Goal: Transaction & Acquisition: Purchase product/service

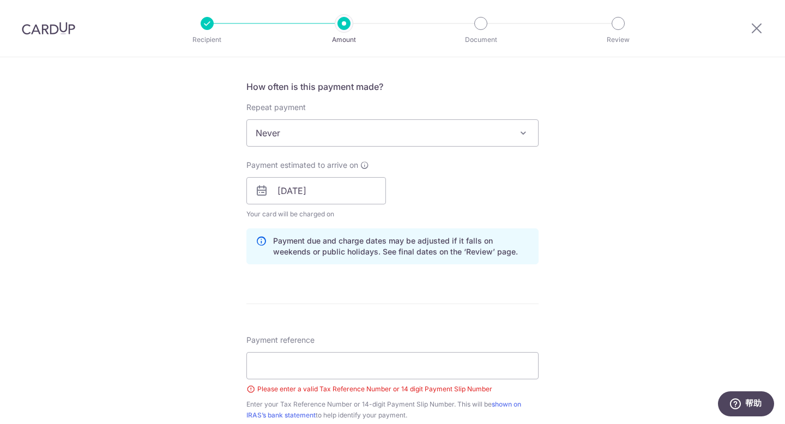
scroll to position [454, 0]
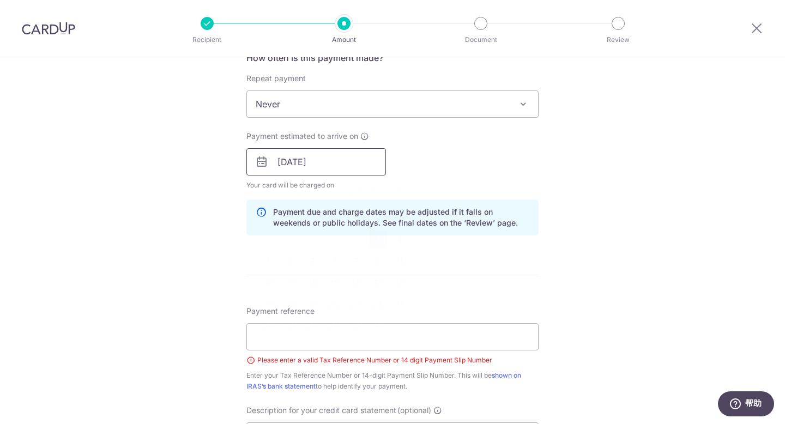
click at [308, 168] on input "03/10/2025" at bounding box center [317, 161] width 140 height 27
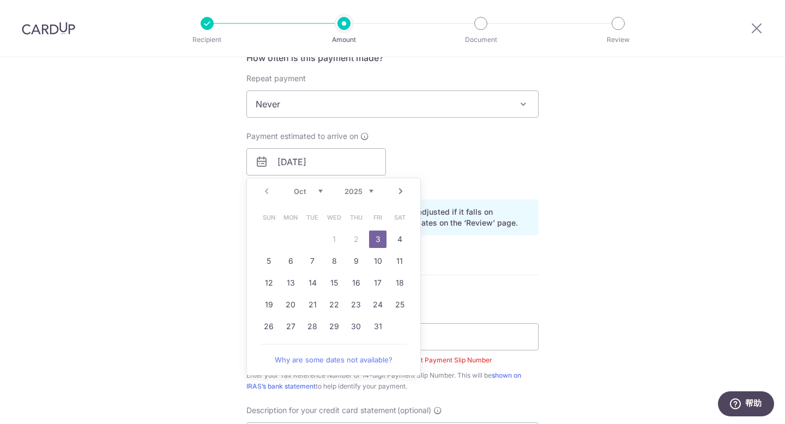
click at [380, 239] on link "3" at bounding box center [377, 239] width 17 height 17
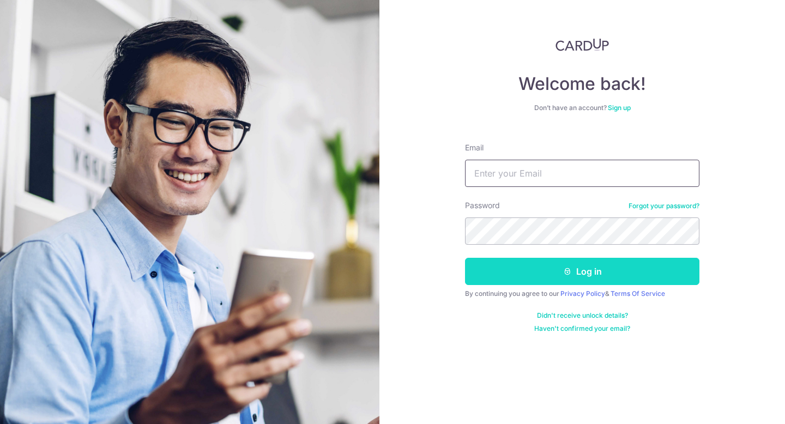
type input "maggie@kingscartcoffee.com"
click at [651, 277] on button "Log in" at bounding box center [582, 271] width 235 height 27
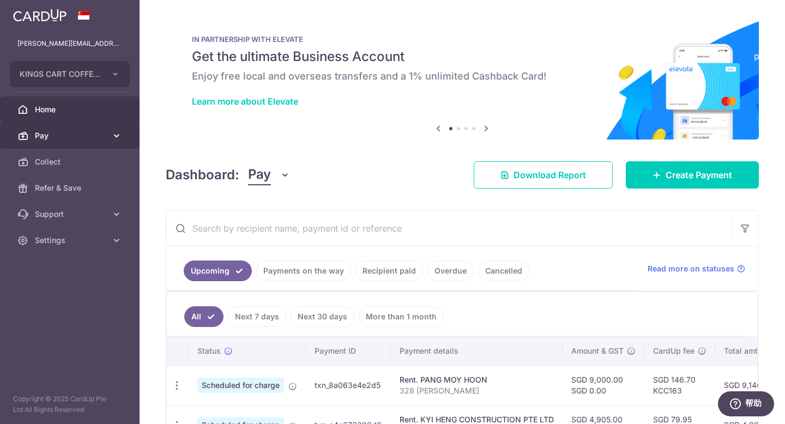
click at [65, 141] on span "Pay" at bounding box center [71, 135] width 72 height 11
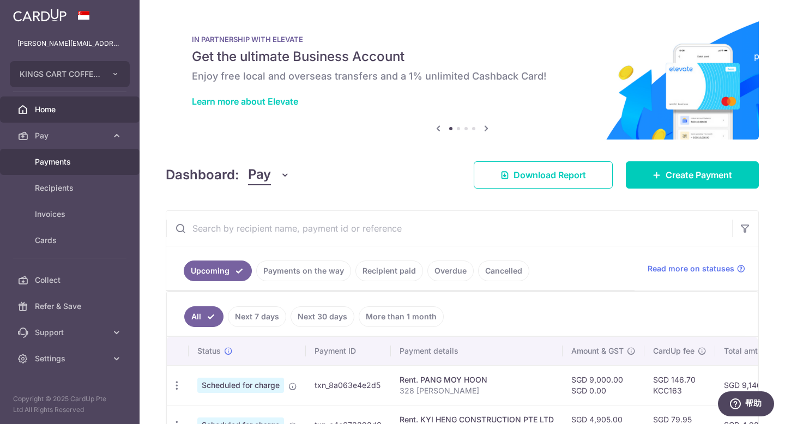
click at [56, 163] on span "Payments" at bounding box center [71, 162] width 72 height 11
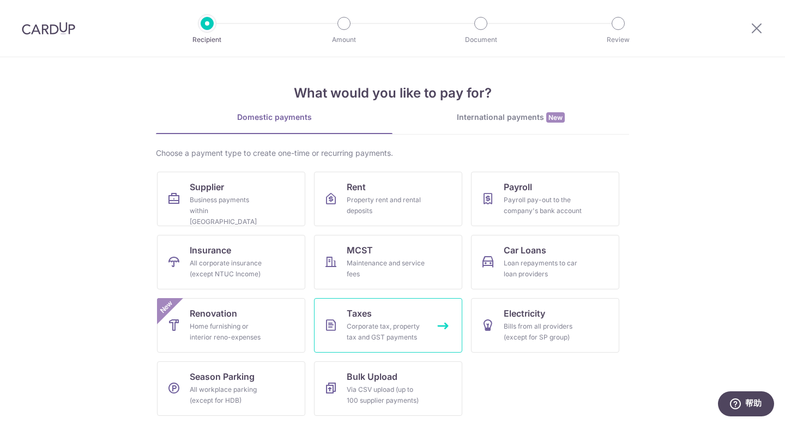
click at [382, 315] on link "Taxes Corporate tax, property tax and GST payments" at bounding box center [388, 325] width 148 height 55
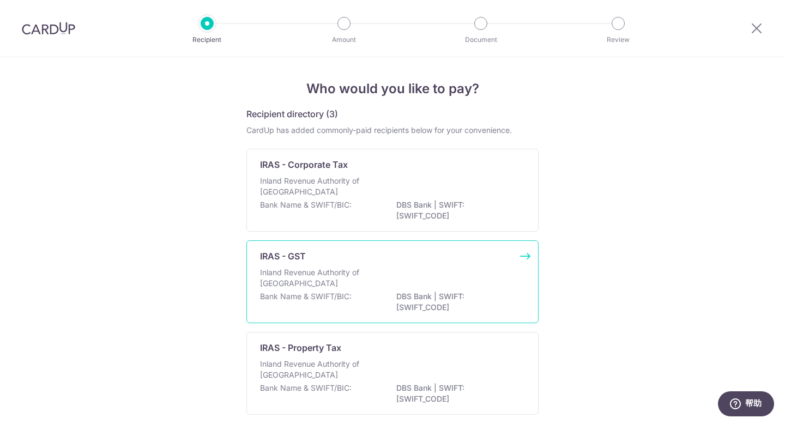
click at [429, 295] on p "DBS Bank | SWIFT: [SWIFT_CODE]" at bounding box center [458, 302] width 122 height 22
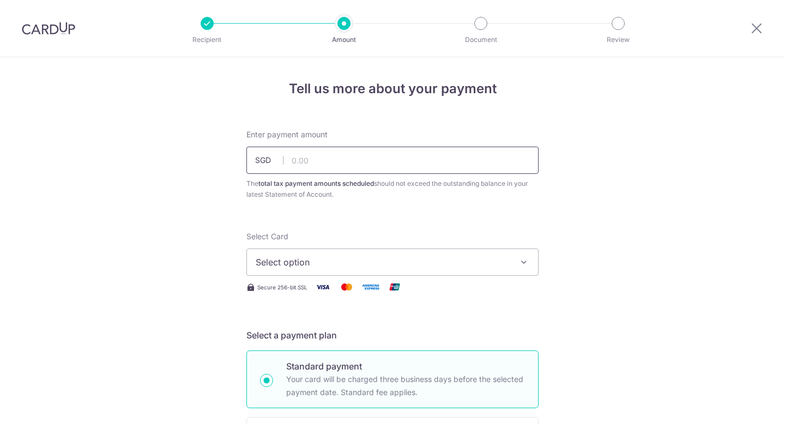
click at [316, 156] on input "text" at bounding box center [393, 160] width 292 height 27
paste input "65,593.29"
click at [419, 272] on button "Select option" at bounding box center [393, 262] width 292 height 27
type input "65,593.29"
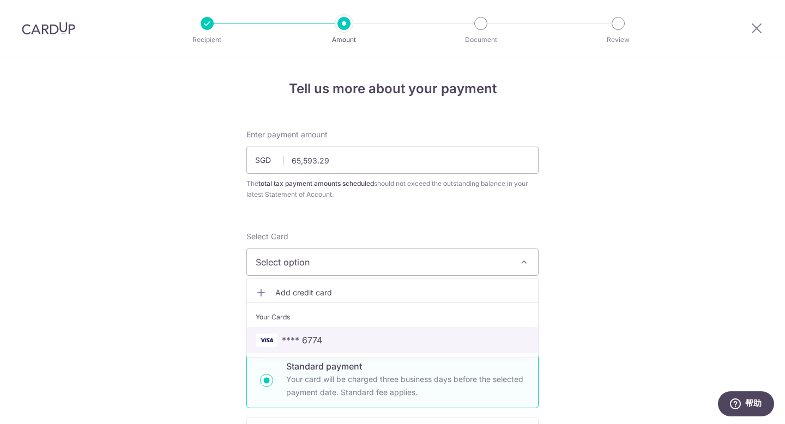
click at [296, 348] on link "**** 6774" at bounding box center [392, 340] width 291 height 26
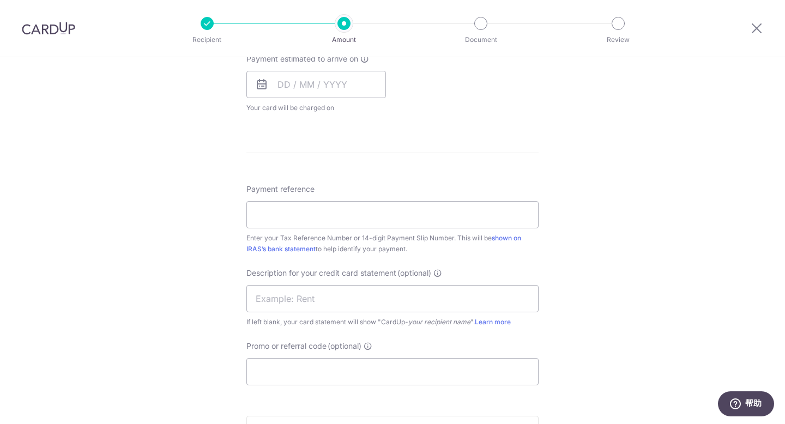
scroll to position [518, 0]
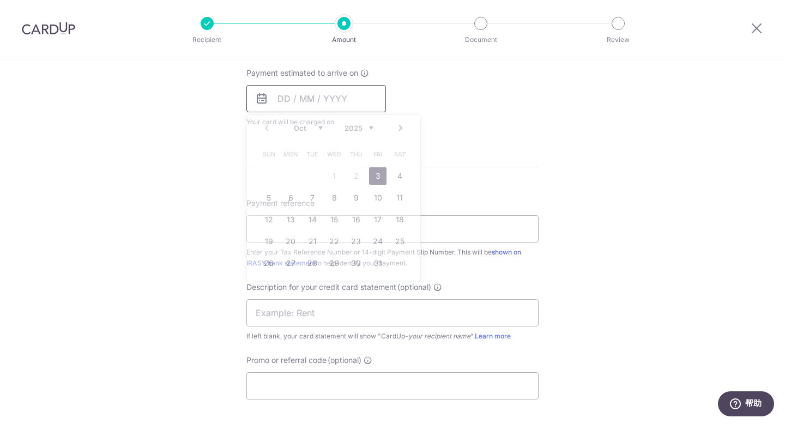
click at [344, 106] on input "text" at bounding box center [317, 98] width 140 height 27
click at [373, 177] on link "3" at bounding box center [377, 175] width 17 height 17
type input "03/10/2025"
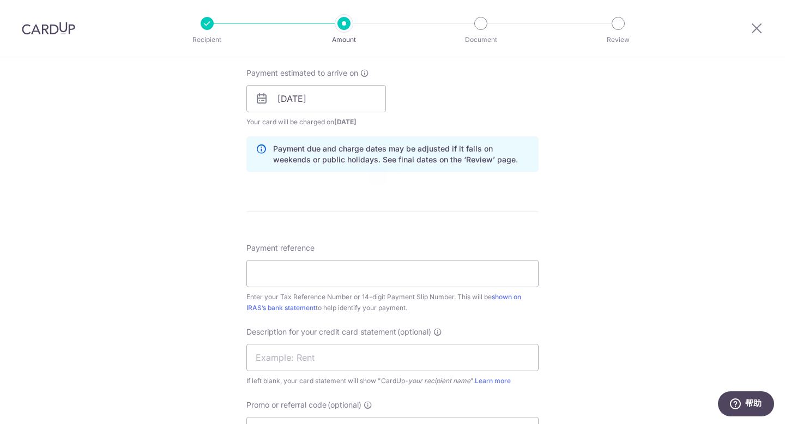
click at [666, 199] on div "Tell us more about your payment Enter payment amount SGD 65,593.29 65593.29 The…" at bounding box center [392, 105] width 785 height 1131
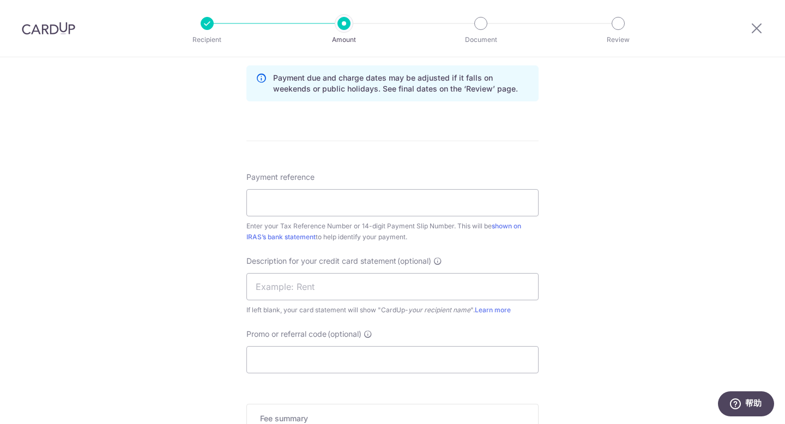
scroll to position [645, 0]
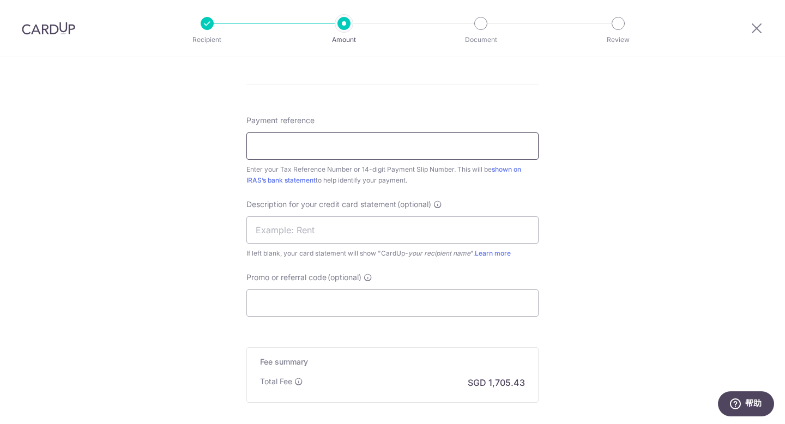
click at [415, 148] on input "Payment reference" at bounding box center [393, 146] width 292 height 27
click at [283, 143] on input "GST 0925" at bounding box center [393, 146] width 292 height 27
click at [327, 149] on input "GST 0825" at bounding box center [393, 146] width 292 height 27
drag, startPoint x: 310, startPoint y: 151, endPoint x: 141, endPoint y: 134, distance: 169.4
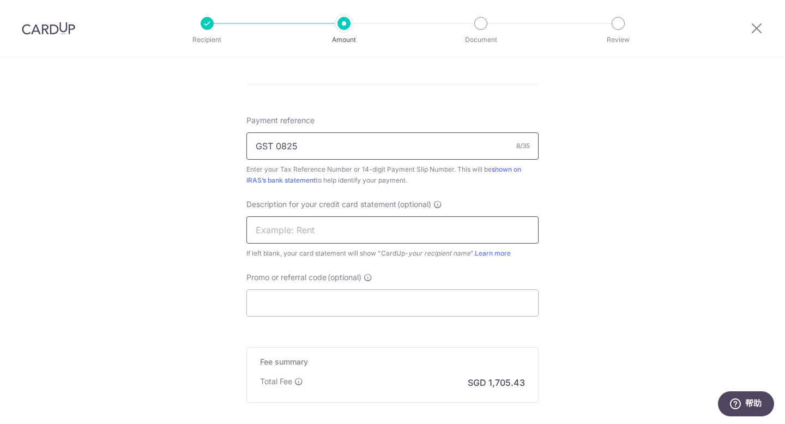
type input "GST 0825"
drag, startPoint x: 298, startPoint y: 236, endPoint x: 312, endPoint y: 235, distance: 13.7
click at [312, 235] on input "text" at bounding box center [393, 230] width 292 height 27
click at [285, 233] on input "text" at bounding box center [393, 230] width 292 height 27
paste input "GST 0825"
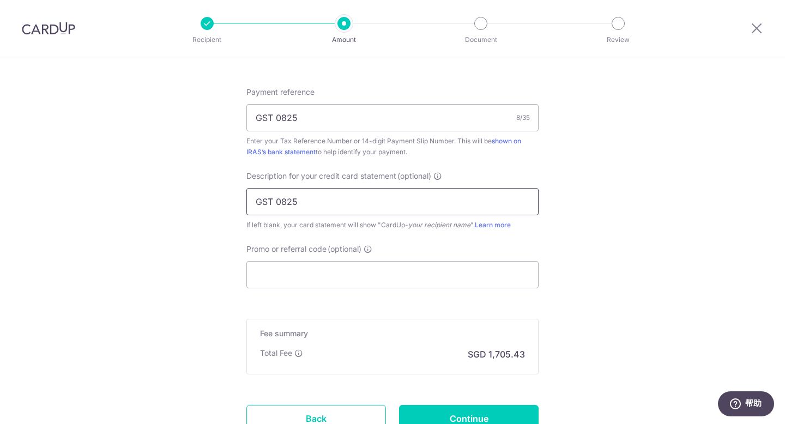
scroll to position [681, 0]
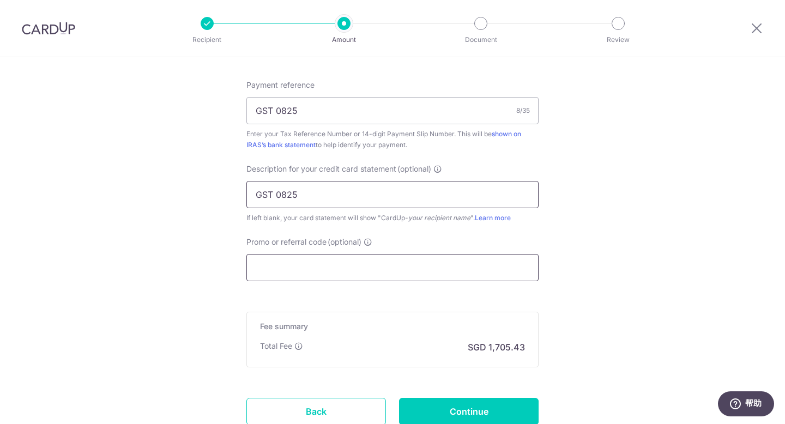
type input "GST 0825"
click at [386, 257] on input "Promo or referral code (optional)" at bounding box center [393, 267] width 292 height 27
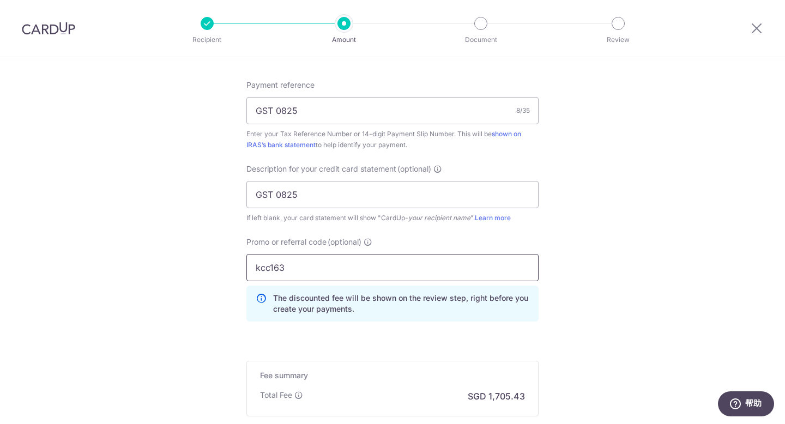
type input "kcc163"
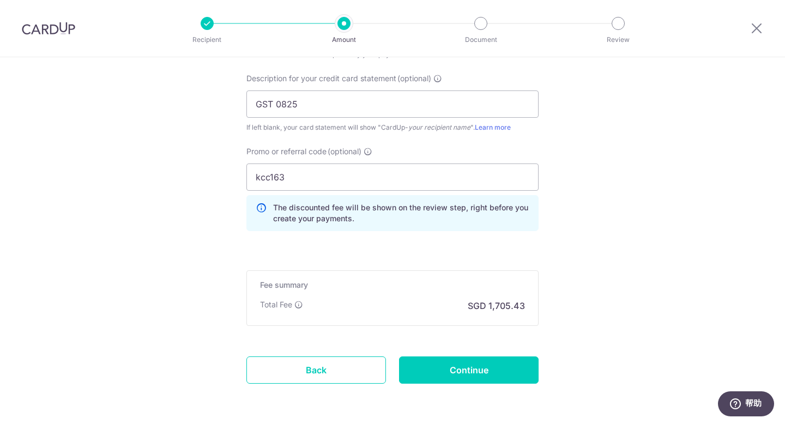
scroll to position [799, 0]
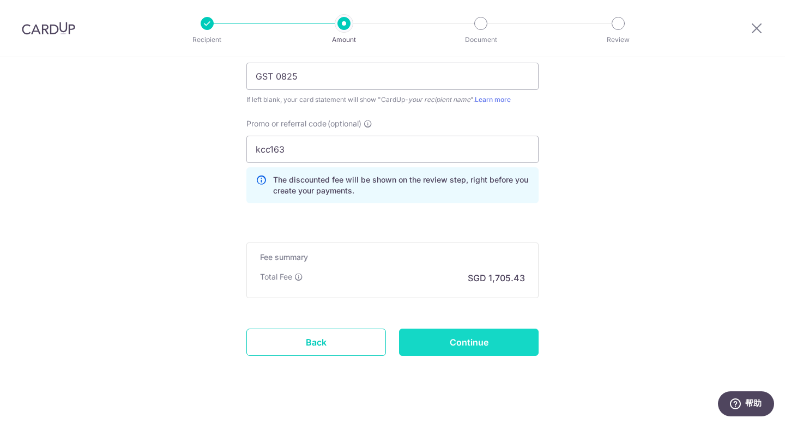
click at [450, 341] on input "Continue" at bounding box center [469, 342] width 140 height 27
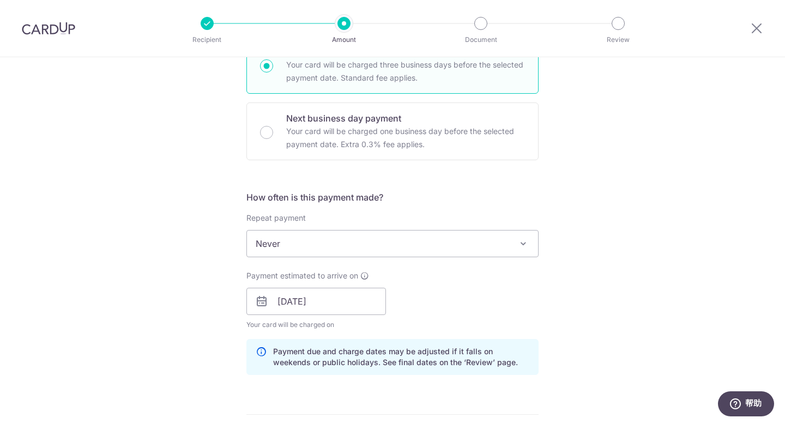
scroll to position [529, 0]
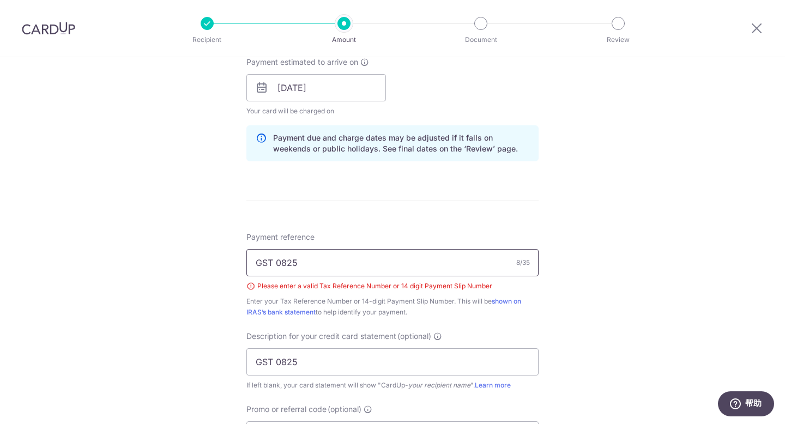
click at [307, 264] on input "GST 0825" at bounding box center [393, 262] width 292 height 27
drag, startPoint x: 292, startPoint y: 258, endPoint x: 146, endPoint y: 243, distance: 146.4
click at [146, 244] on div "Tell us more about your payment Enter payment amount SGD 65,593.29 65593.29 The…" at bounding box center [392, 126] width 785 height 1195
click at [296, 262] on input "Payment reference" at bounding box center [393, 262] width 292 height 27
paste input "202016315R"
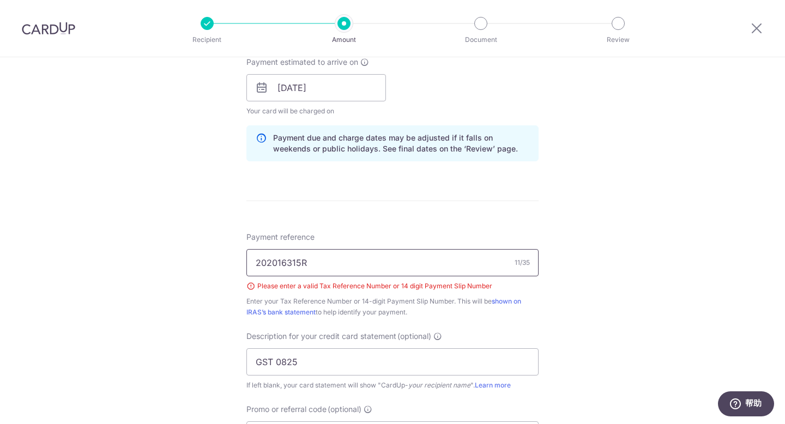
click at [229, 260] on div "Tell us more about your payment Enter payment amount SGD 65,593.29 65593.29 The…" at bounding box center [392, 126] width 785 height 1195
click at [255, 262] on input "202016315R" at bounding box center [393, 262] width 292 height 27
click at [350, 264] on input "202016315R" at bounding box center [393, 262] width 292 height 27
drag, startPoint x: 341, startPoint y: 265, endPoint x: 411, endPoint y: 266, distance: 70.4
click at [411, 265] on input "202016315R" at bounding box center [393, 262] width 292 height 27
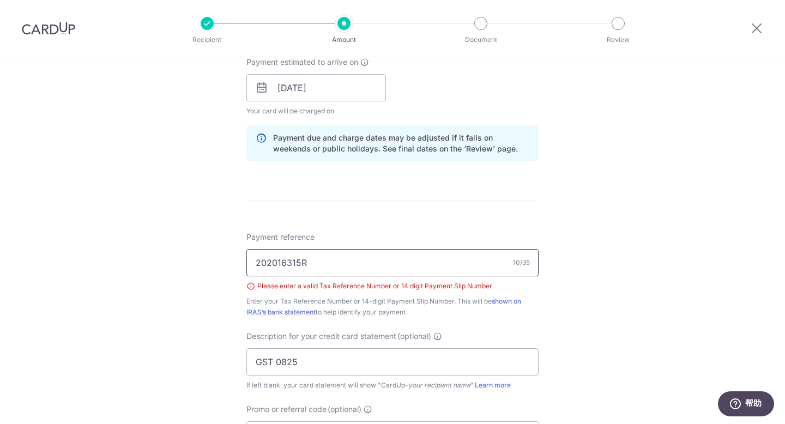
click at [411, 266] on input "202016315R" at bounding box center [393, 262] width 292 height 27
type input "202016315R"
click at [587, 293] on div "Tell us more about your payment Enter payment amount SGD 65,593.29 65593.29 The…" at bounding box center [392, 126] width 785 height 1195
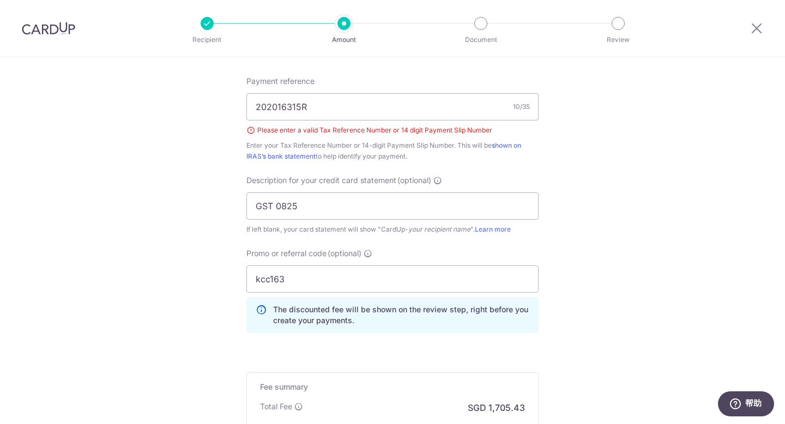
scroll to position [796, 0]
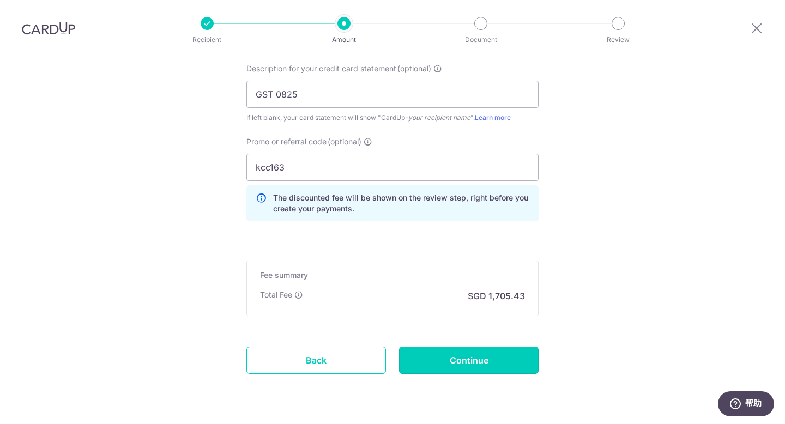
click at [464, 356] on input "Continue" at bounding box center [469, 360] width 140 height 27
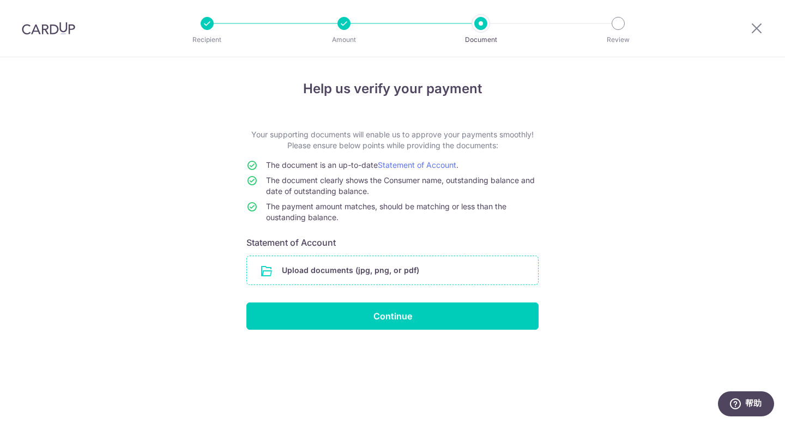
click at [425, 268] on input "file" at bounding box center [392, 270] width 291 height 28
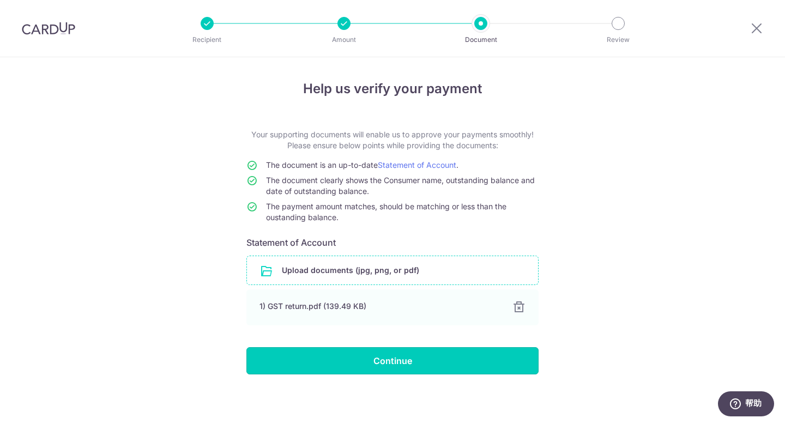
click at [428, 367] on input "Continue" at bounding box center [393, 360] width 292 height 27
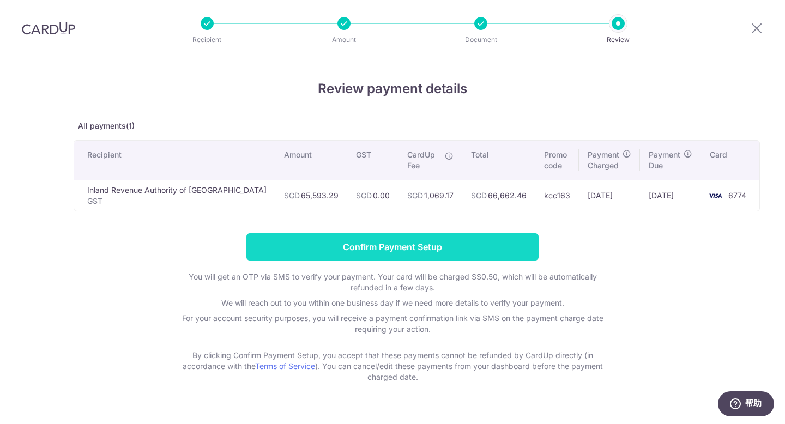
click at [419, 250] on input "Confirm Payment Setup" at bounding box center [393, 246] width 292 height 27
